Goal: Task Accomplishment & Management: Complete application form

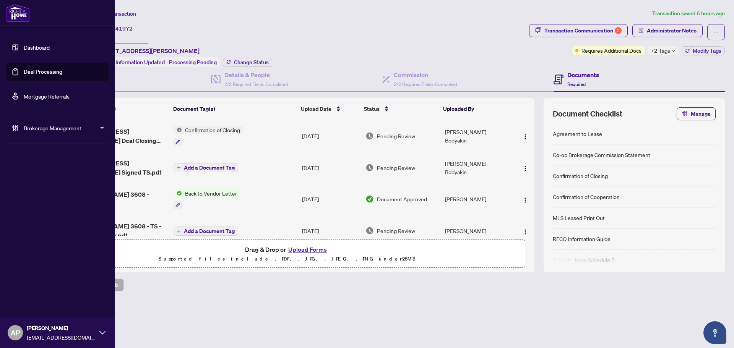
drag, startPoint x: 24, startPoint y: 71, endPoint x: 65, endPoint y: 70, distance: 40.9
click at [24, 71] on link "Deal Processing" at bounding box center [43, 71] width 39 height 7
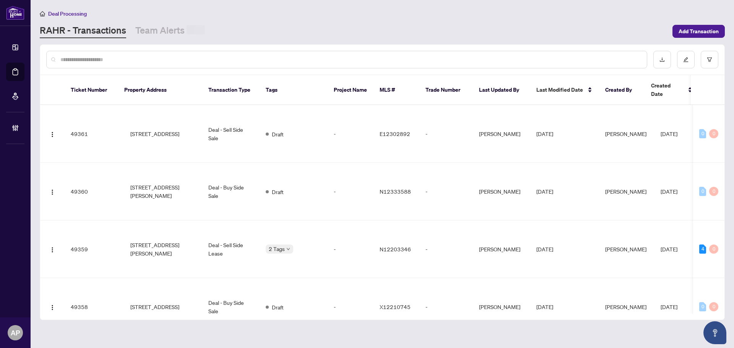
click at [232, 60] on input "text" at bounding box center [350, 59] width 581 height 8
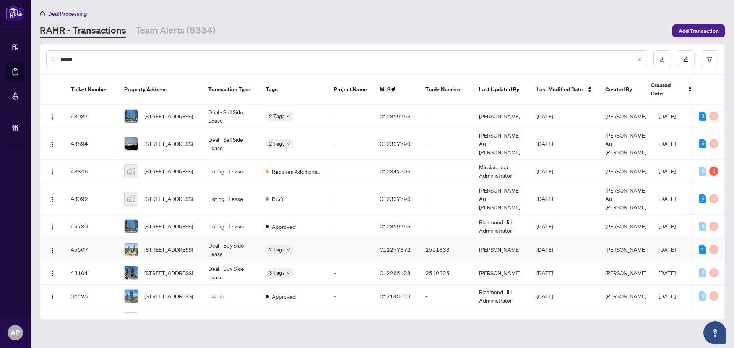
type input "*****"
click at [233, 238] on td "Deal - Buy Side Lease" at bounding box center [230, 249] width 57 height 23
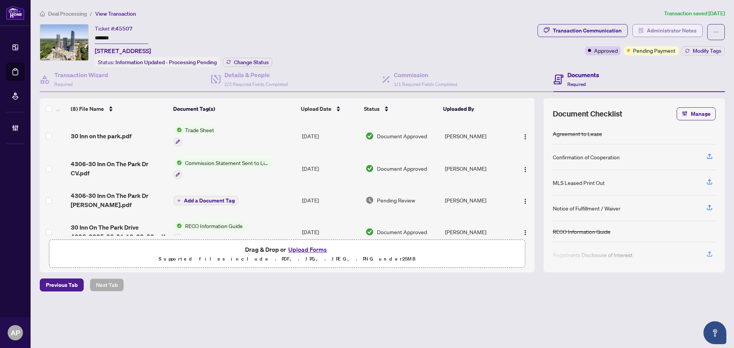
click at [656, 26] on span "Administrator Notes" at bounding box center [672, 30] width 50 height 12
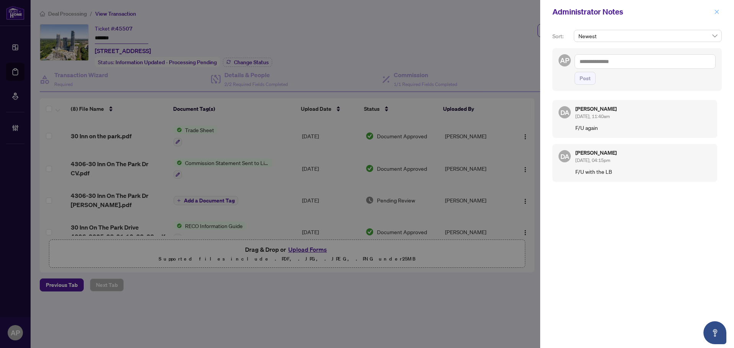
click at [715, 8] on span "button" at bounding box center [716, 12] width 5 height 12
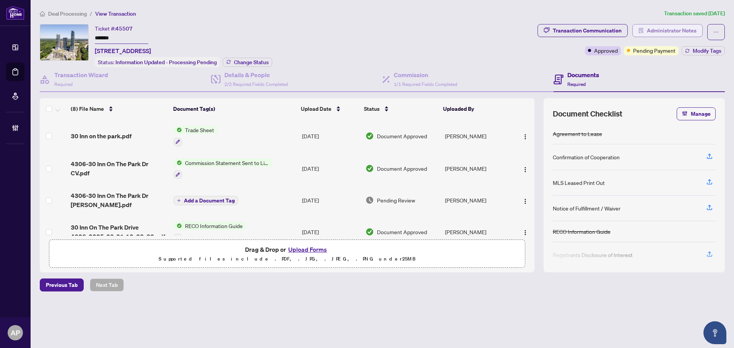
click at [680, 28] on span "Administrator Notes" at bounding box center [672, 30] width 50 height 12
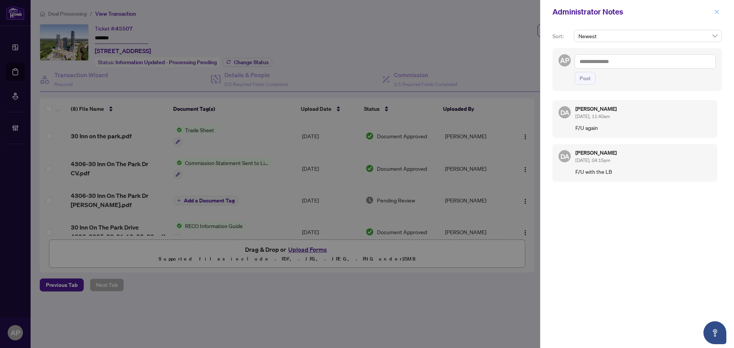
click at [717, 13] on icon "close" at bounding box center [716, 11] width 5 height 5
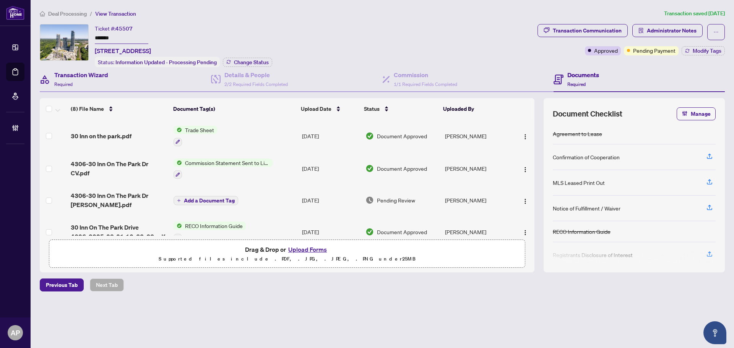
click at [137, 82] on div "Transaction Wizard Required" at bounding box center [125, 79] width 171 height 25
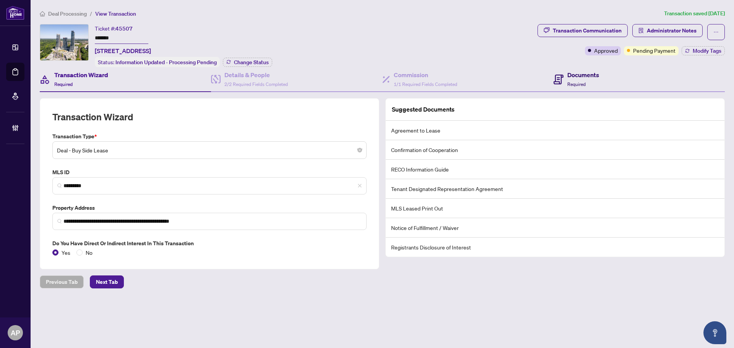
click at [577, 73] on h4 "Documents" at bounding box center [584, 74] width 32 height 9
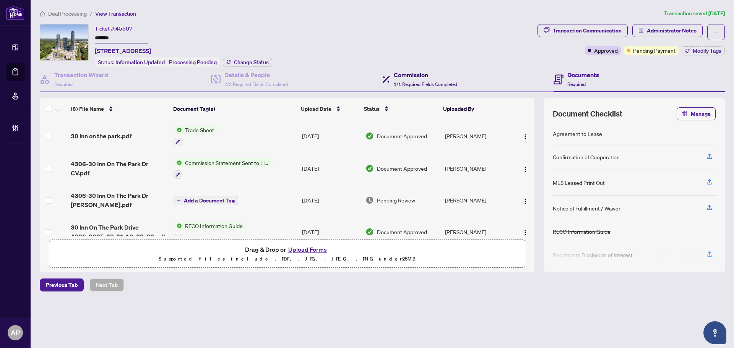
click at [398, 79] on div "Commission 1/1 Required Fields Completed" at bounding box center [425, 79] width 63 height 18
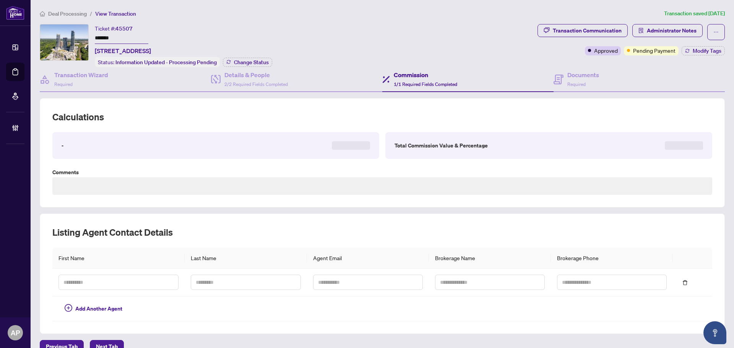
type textarea "**********"
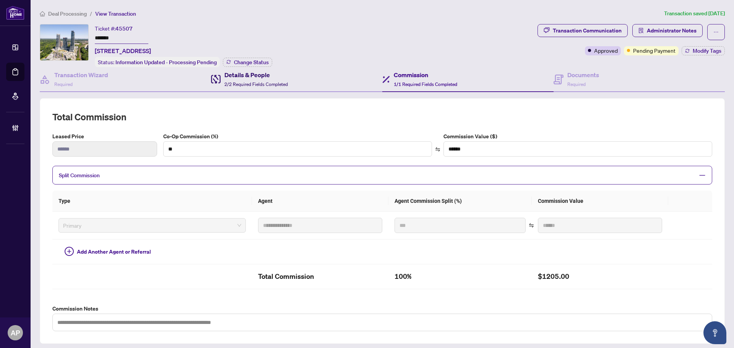
click at [268, 81] on span "2/2 Required Fields Completed" at bounding box center [255, 84] width 63 height 6
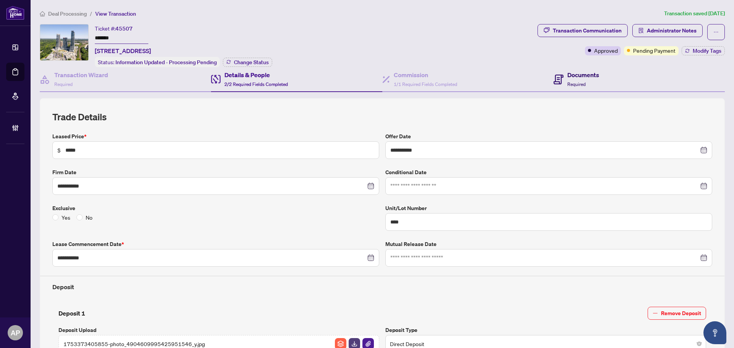
click at [584, 80] on div "Documents Required" at bounding box center [584, 79] width 32 height 18
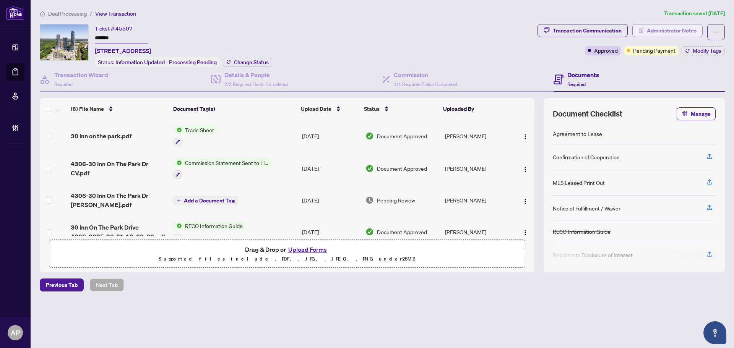
click at [671, 31] on span "Administrator Notes" at bounding box center [672, 30] width 50 height 12
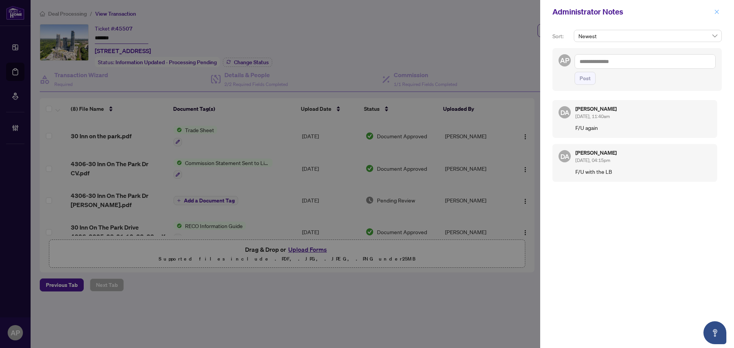
click at [721, 11] on button "button" at bounding box center [717, 11] width 10 height 9
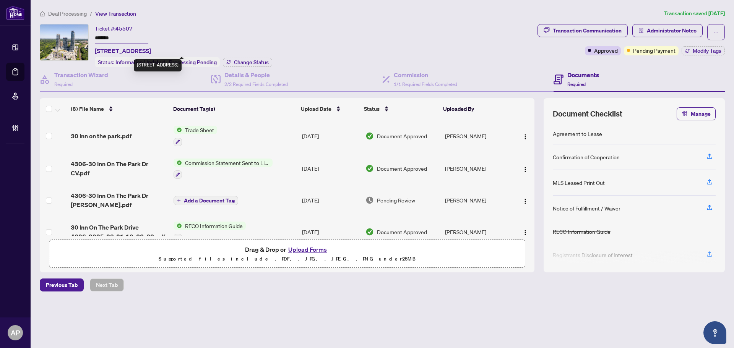
drag, startPoint x: 96, startPoint y: 49, endPoint x: 172, endPoint y: 49, distance: 76.1
click at [151, 49] on span "[STREET_ADDRESS]" at bounding box center [123, 50] width 56 height 9
copy span "4306-30 Inn On [GEOGRAPHIC_DATA],"
click at [103, 39] on input "*******" at bounding box center [122, 38] width 54 height 11
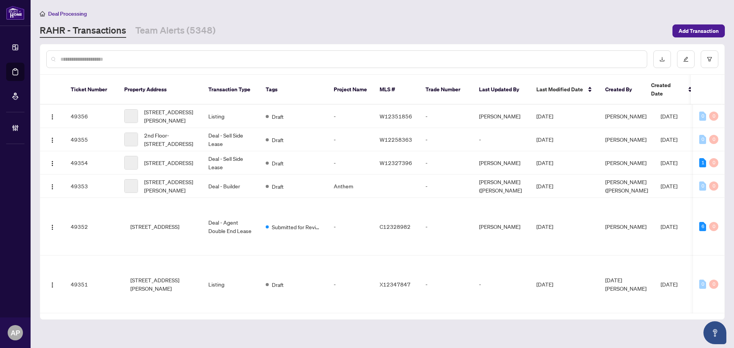
click at [278, 62] on input "text" at bounding box center [350, 59] width 581 height 8
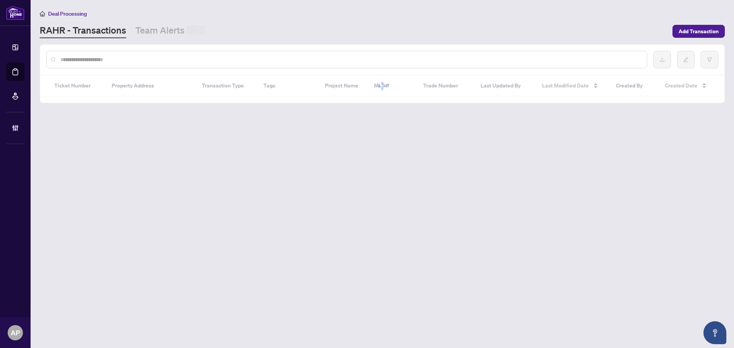
click at [117, 64] on div at bounding box center [346, 60] width 601 height 18
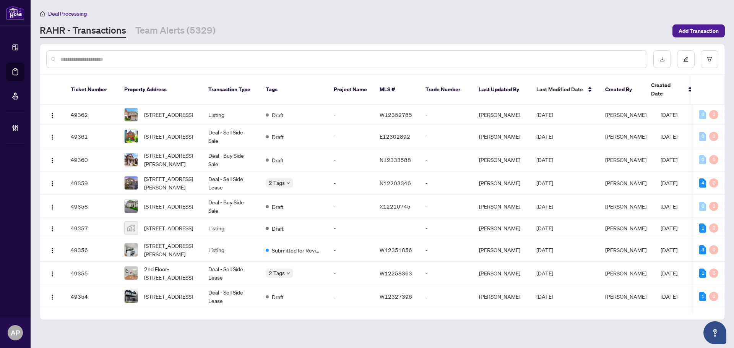
click at [119, 60] on input "text" at bounding box center [350, 59] width 581 height 8
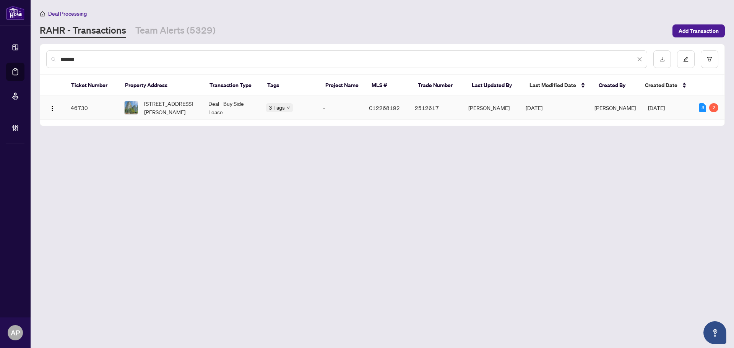
type input "*******"
click at [217, 106] on td "Deal - Buy Side Lease" at bounding box center [230, 107] width 57 height 23
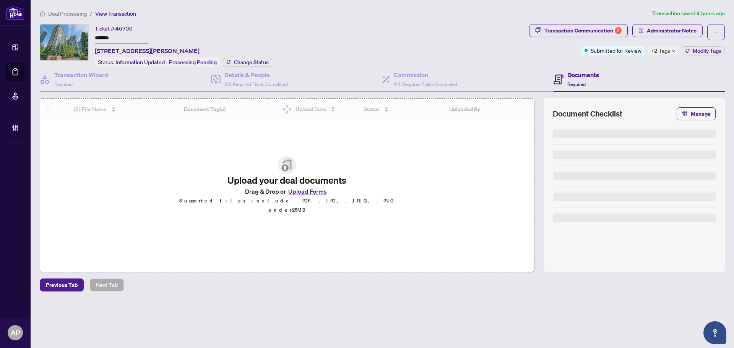
click at [673, 52] on icon "down" at bounding box center [674, 51] width 4 height 4
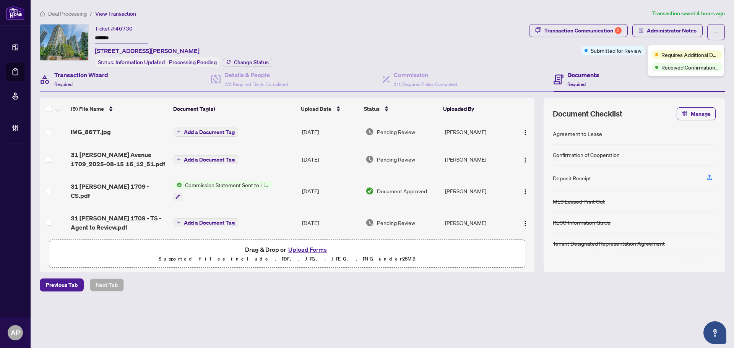
click at [94, 89] on div "Transaction Wizard Required" at bounding box center [125, 79] width 171 height 25
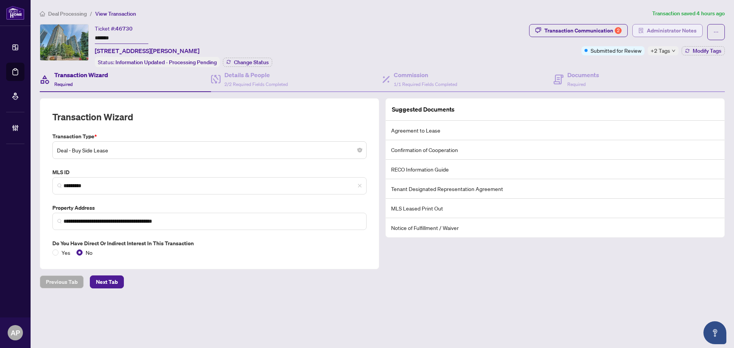
click at [654, 26] on span "Administrator Notes" at bounding box center [672, 30] width 50 height 12
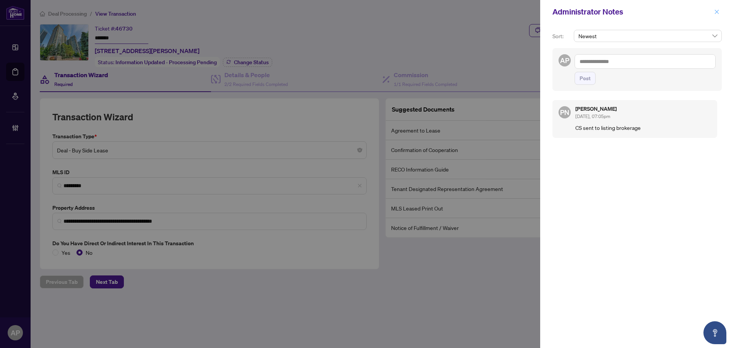
click at [717, 14] on icon "close" at bounding box center [716, 11] width 5 height 5
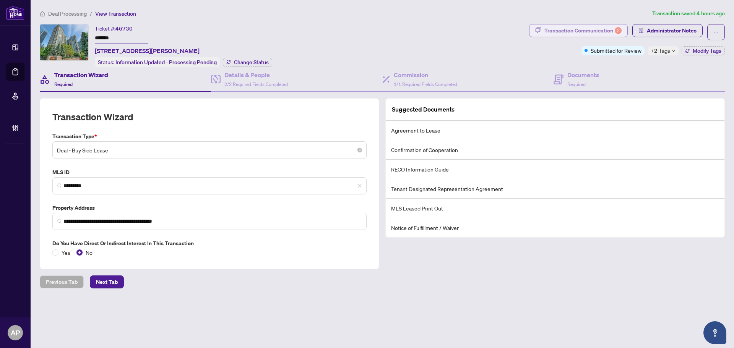
click at [608, 35] on div "Transaction Communication 2" at bounding box center [583, 30] width 77 height 12
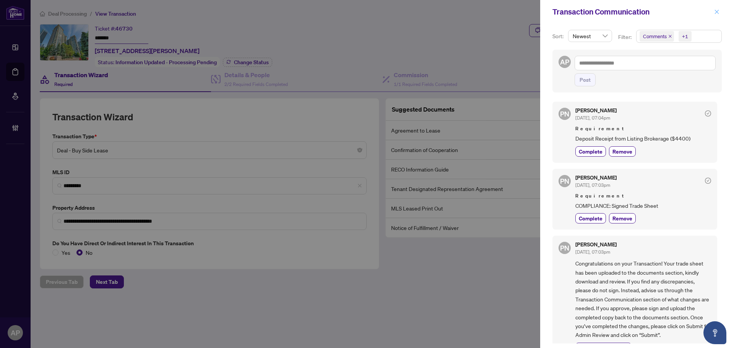
click at [717, 12] on icon "close" at bounding box center [717, 12] width 4 height 4
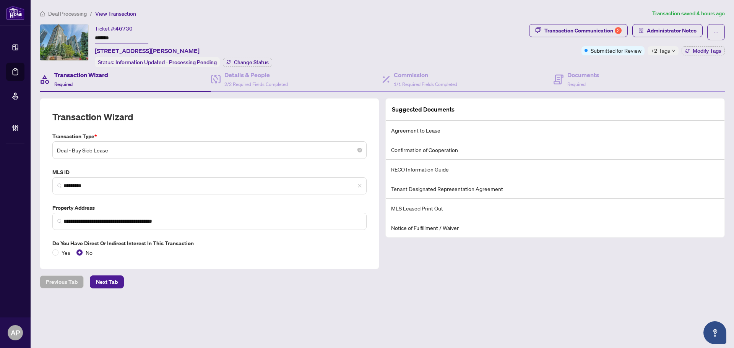
click at [656, 52] on span "+2 Tags" at bounding box center [661, 50] width 20 height 9
click at [588, 28] on div "Transaction Communication 2" at bounding box center [583, 30] width 77 height 12
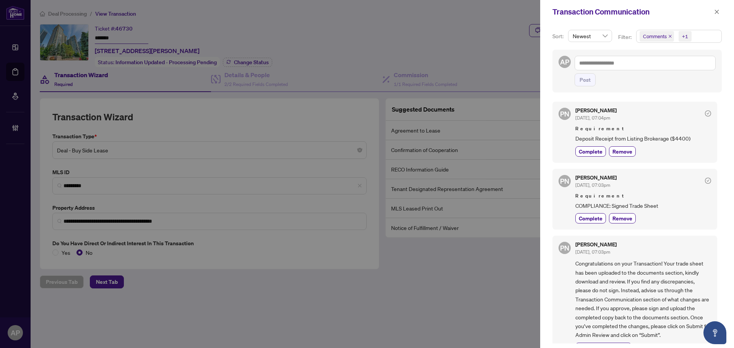
click at [669, 38] on icon "close" at bounding box center [671, 36] width 4 height 4
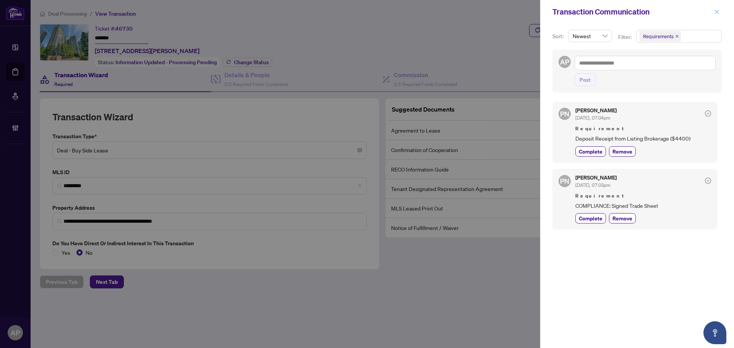
click at [721, 12] on button "button" at bounding box center [717, 11] width 10 height 9
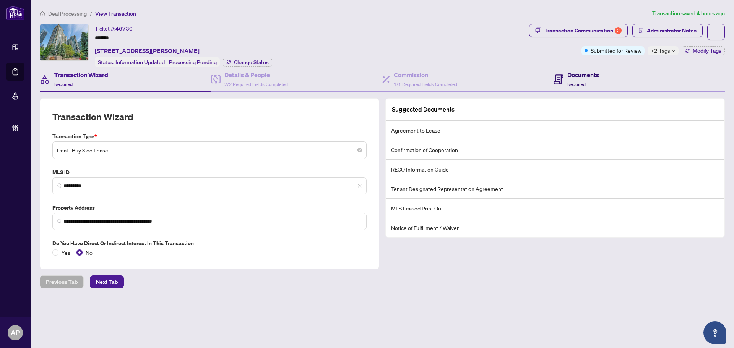
click at [570, 81] on span "Required" at bounding box center [577, 84] width 18 height 6
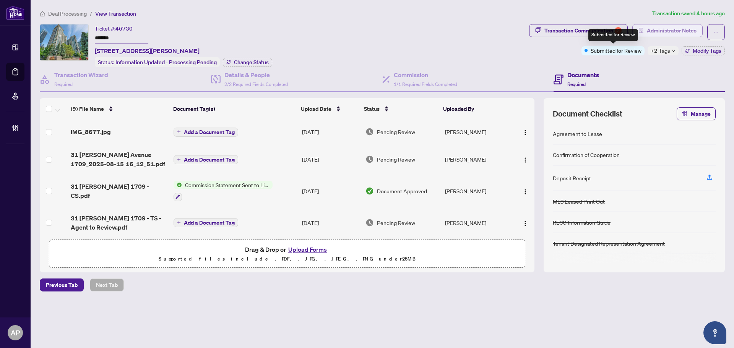
click at [652, 33] on span "Administrator Notes" at bounding box center [672, 30] width 50 height 12
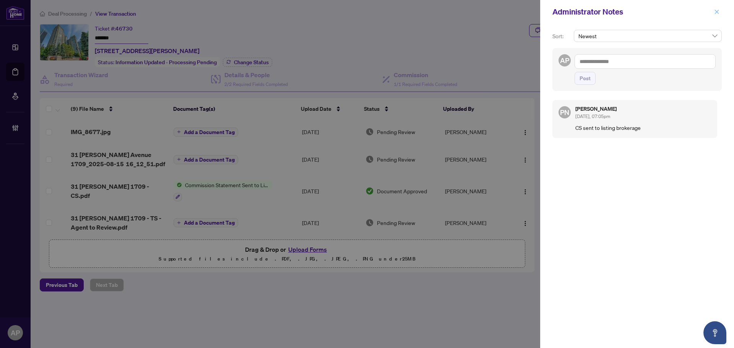
click at [716, 13] on icon "close" at bounding box center [717, 12] width 4 height 4
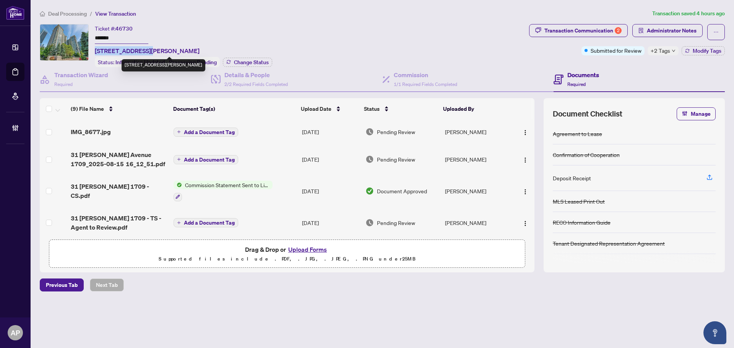
drag, startPoint x: 96, startPoint y: 50, endPoint x: 146, endPoint y: 49, distance: 50.5
click at [146, 49] on span "[STREET_ADDRESS][PERSON_NAME]" at bounding box center [147, 50] width 105 height 9
copy span "[STREET_ADDRESS][PERSON_NAME]"
click at [107, 36] on input "*******" at bounding box center [122, 38] width 54 height 11
